Goal: Find specific page/section: Find specific page/section

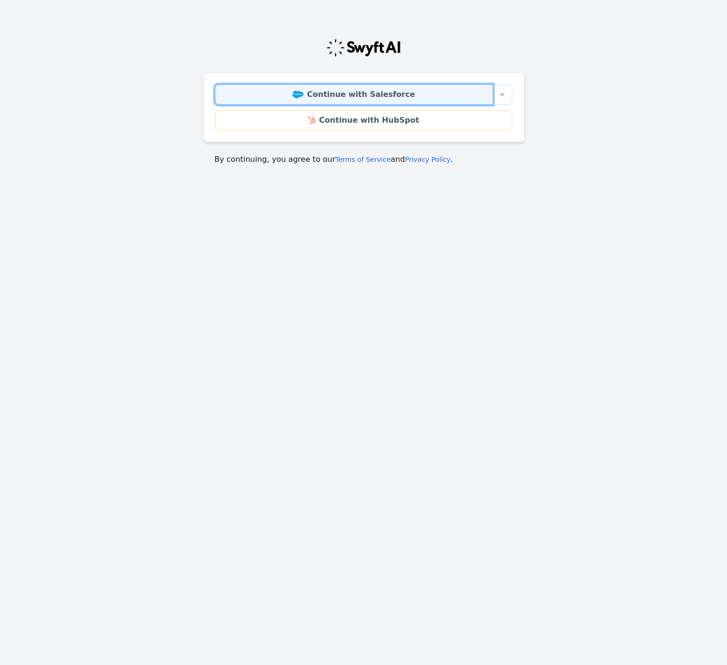
click at [388, 98] on link "Continue with Salesforce" at bounding box center [354, 95] width 278 height 20
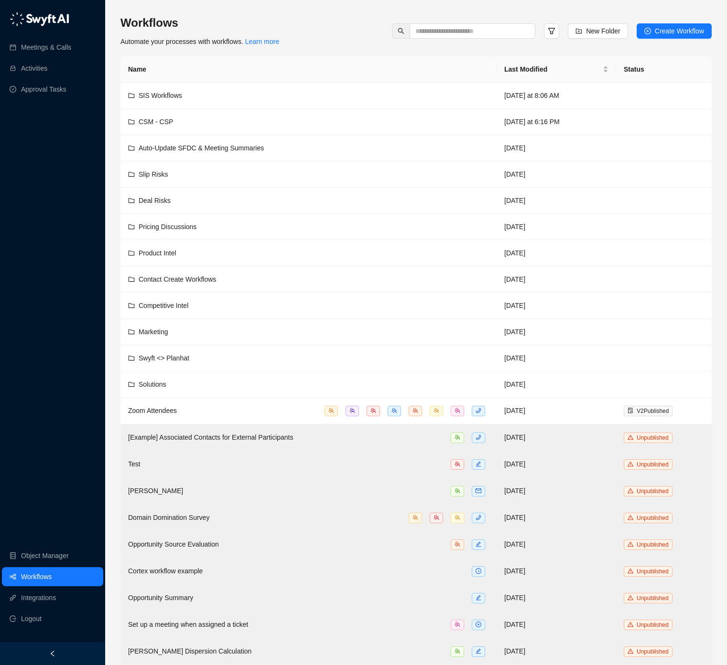
click at [194, 98] on div "SIS Workflows" at bounding box center [308, 95] width 361 height 11
